Goal: Information Seeking & Learning: Learn about a topic

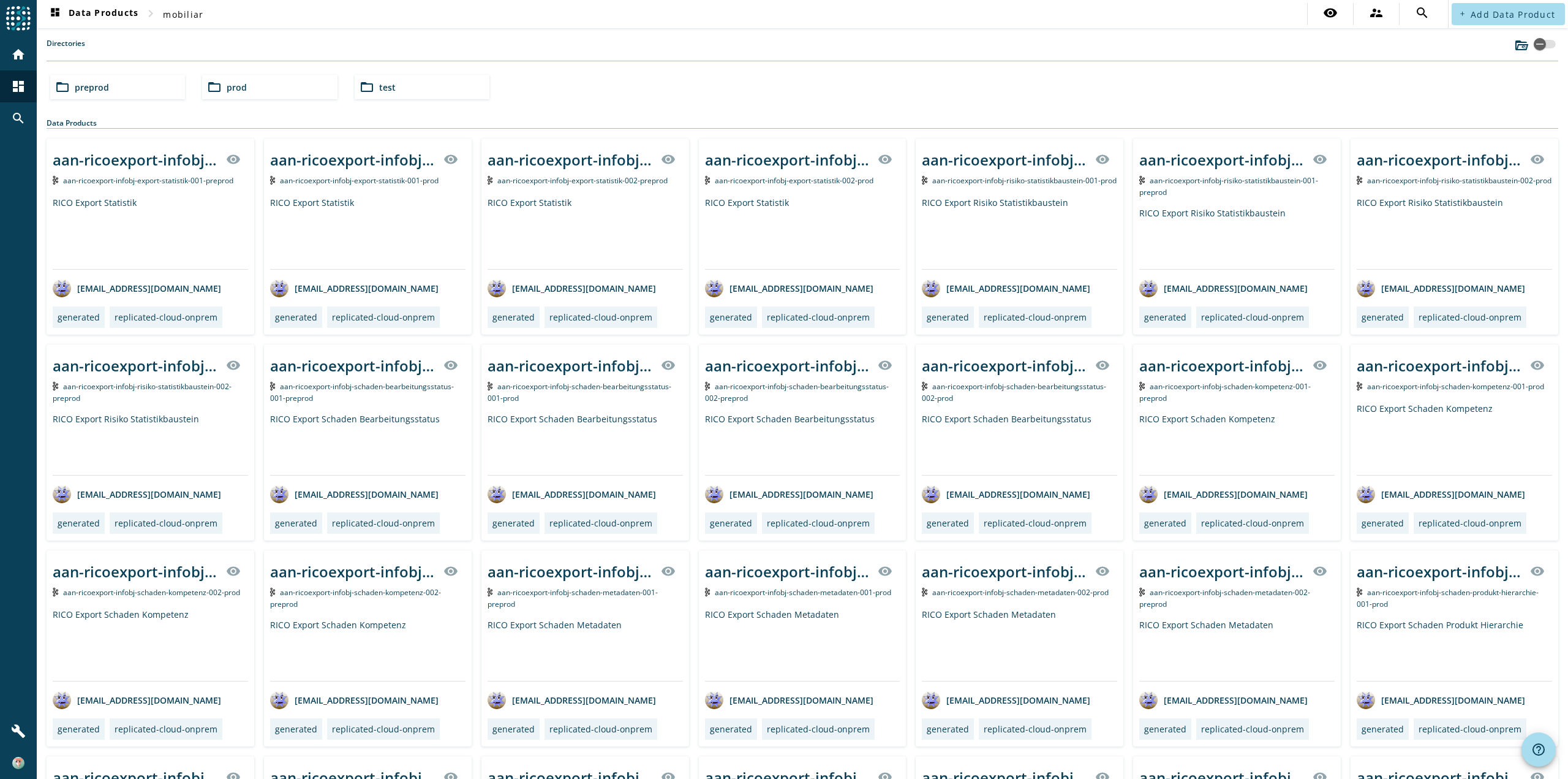
click at [398, 83] on div "folder_open test" at bounding box center [422, 87] width 135 height 25
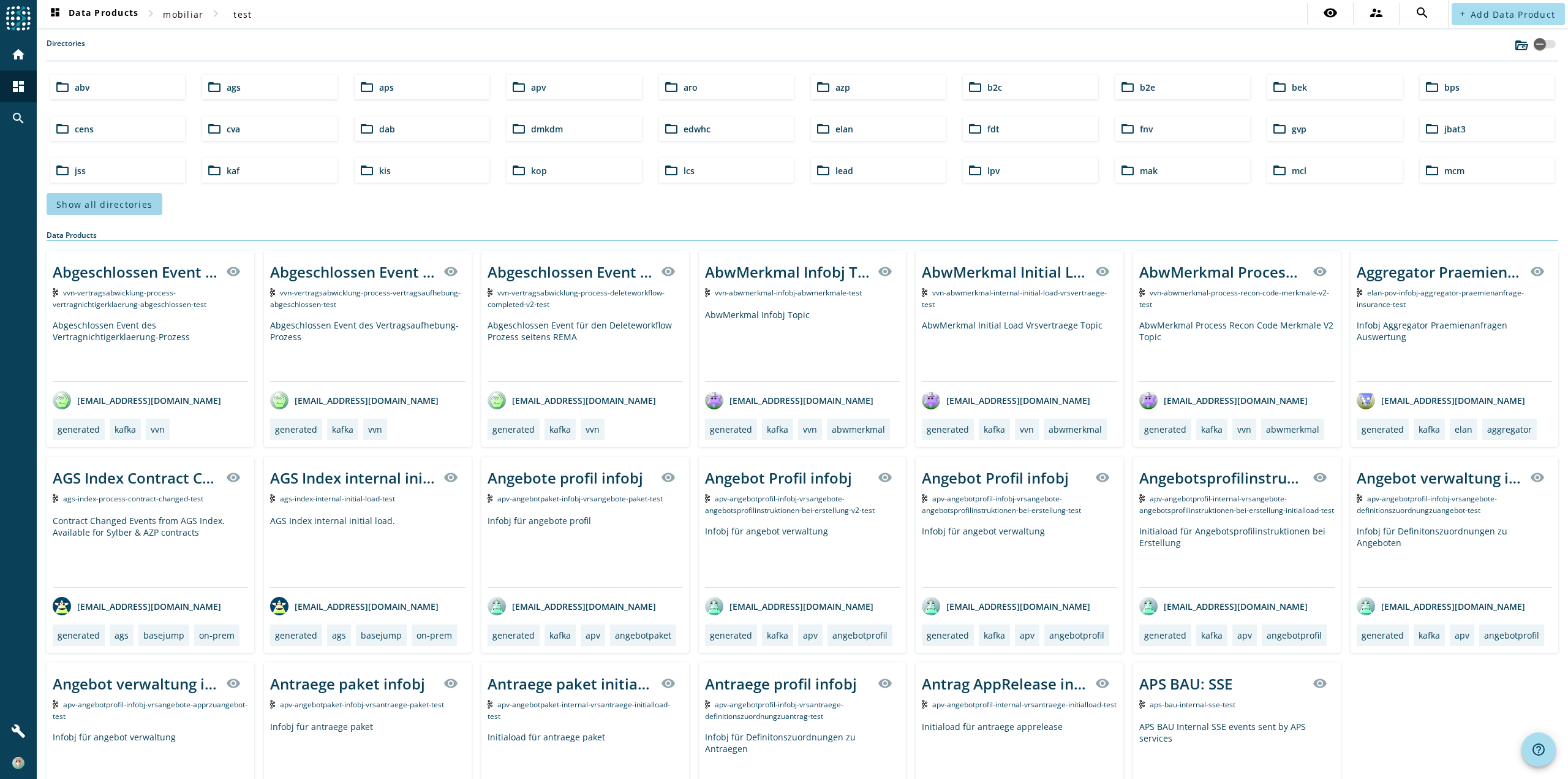
click at [98, 208] on span "Show all directories" at bounding box center [104, 204] width 96 height 12
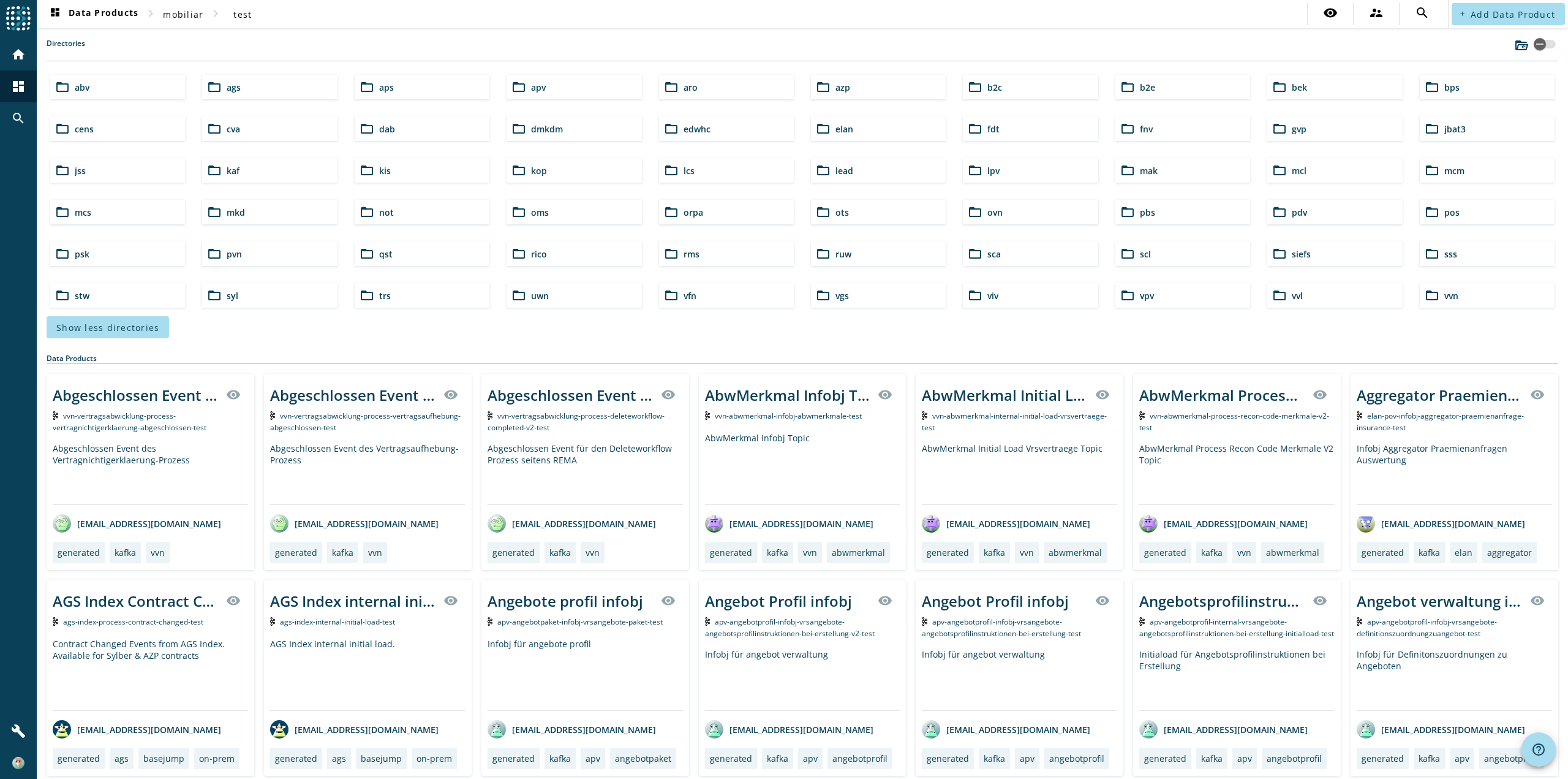
click at [698, 168] on div "folder_open lcs" at bounding box center [726, 170] width 135 height 25
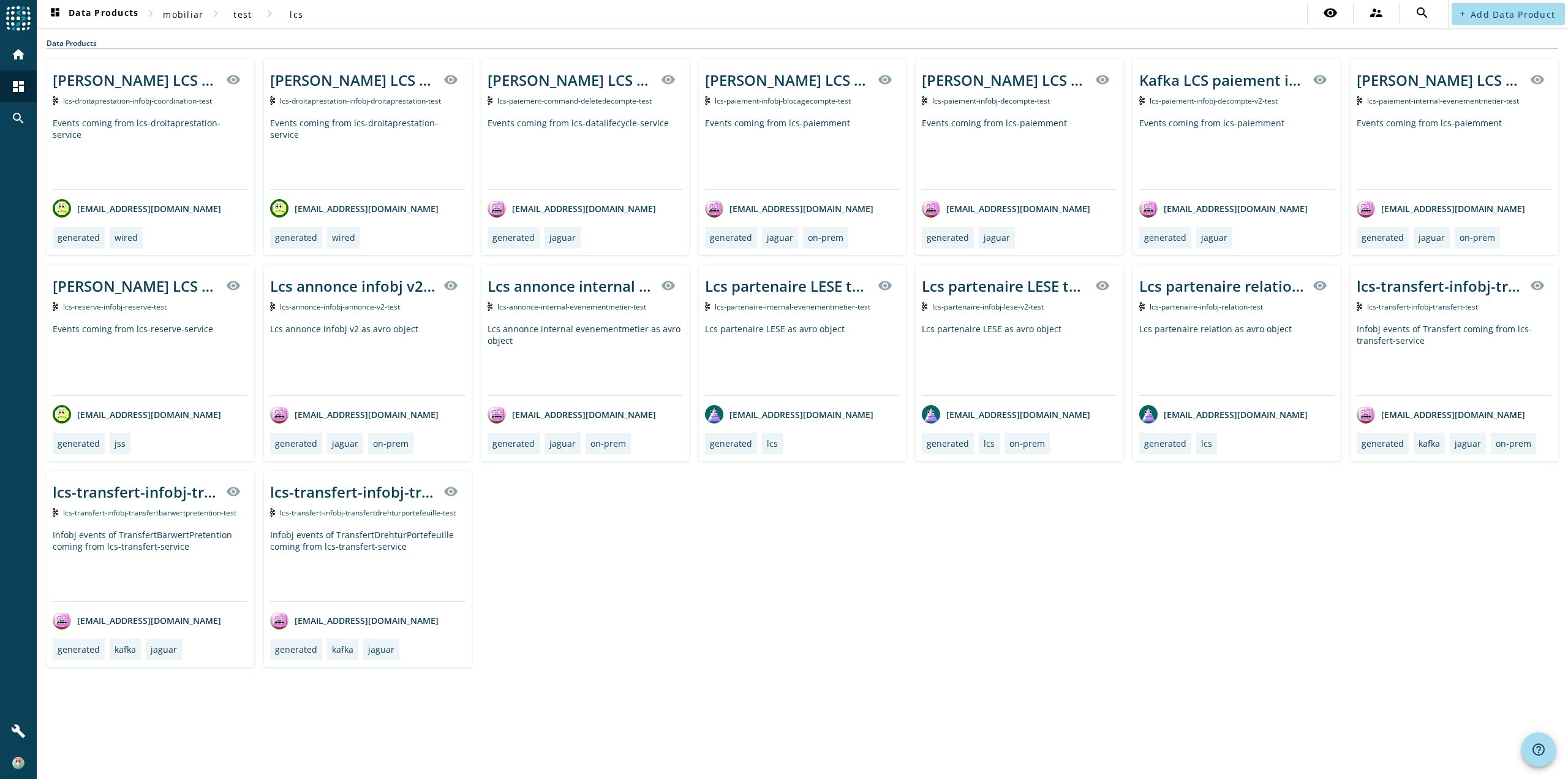
click at [211, 342] on div "Events coming from lcs-reserve-service" at bounding box center [150, 359] width 195 height 72
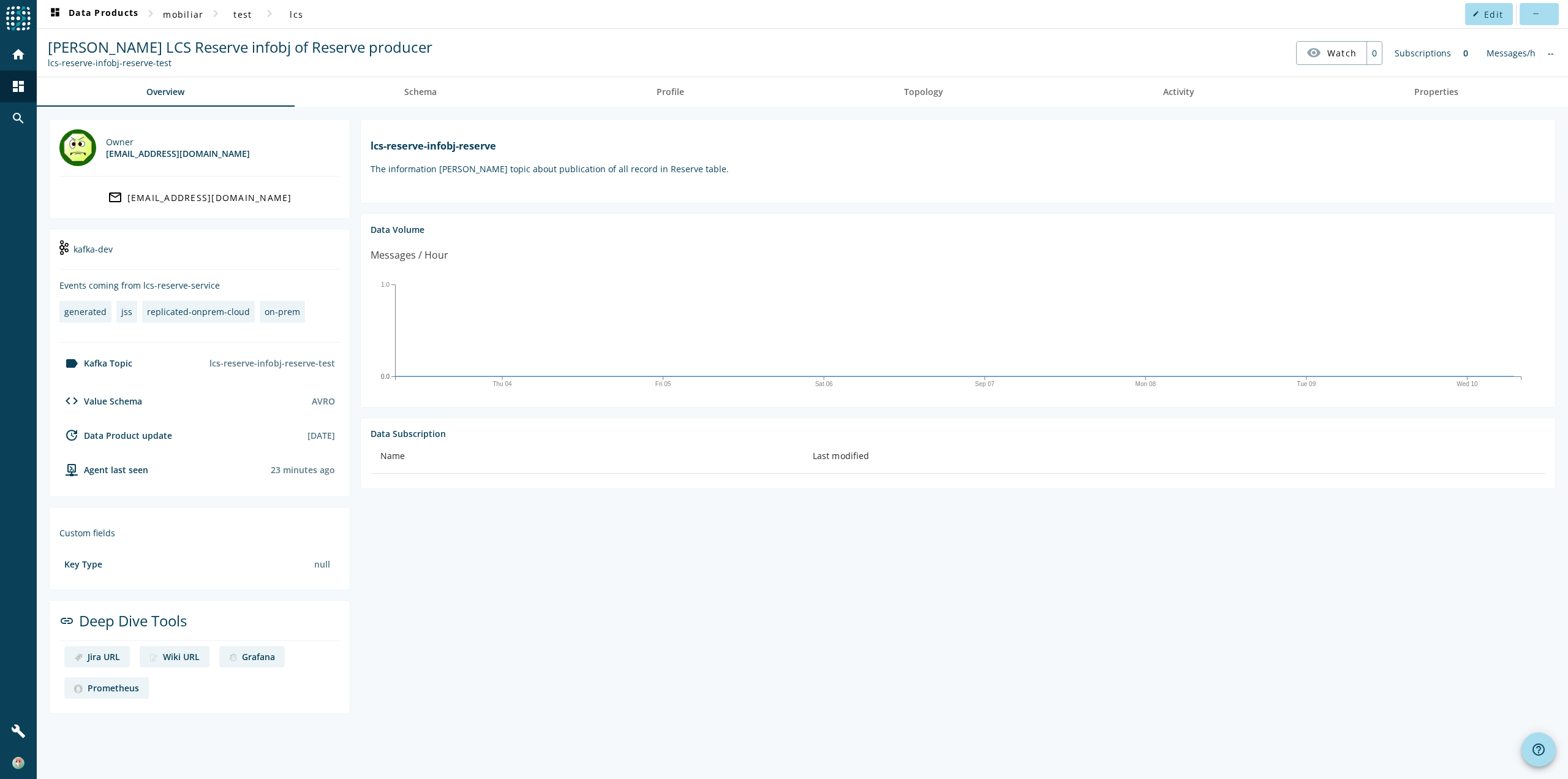
click at [532, 145] on h1 "lcs-reserve-infobj-reserve" at bounding box center [958, 145] width 1175 height 13
copy markdown "lcs-reserve-infobj-reserve"
